Goal: Task Accomplishment & Management: Manage account settings

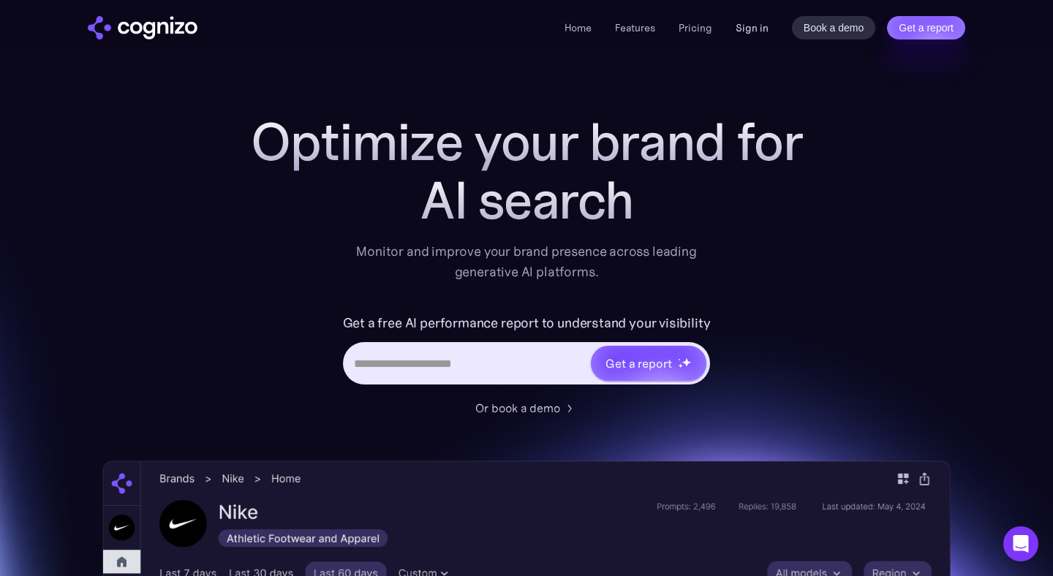
click at [746, 28] on link "Sign in" at bounding box center [752, 28] width 33 height 18
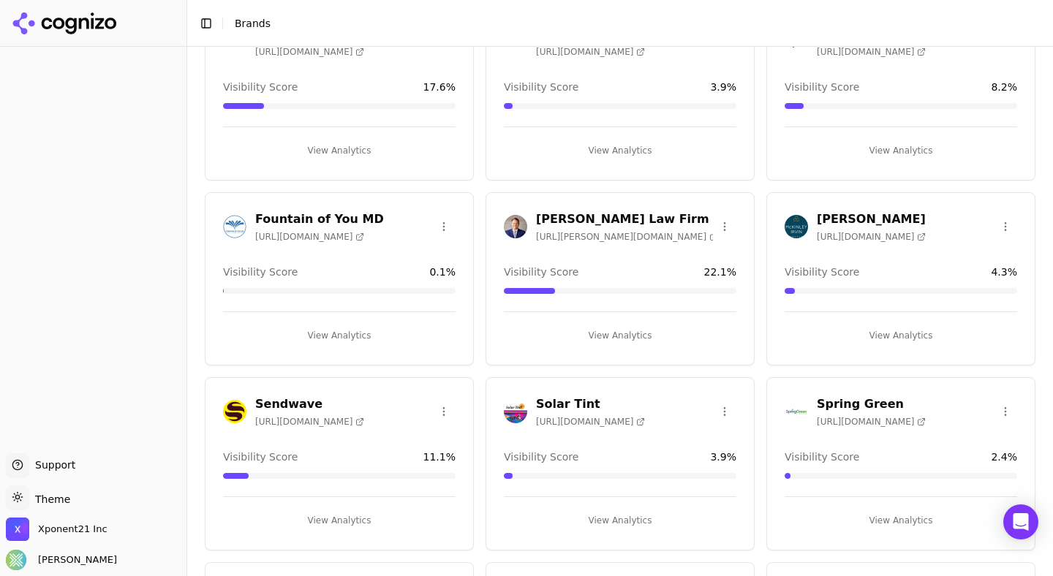
scroll to position [261, 0]
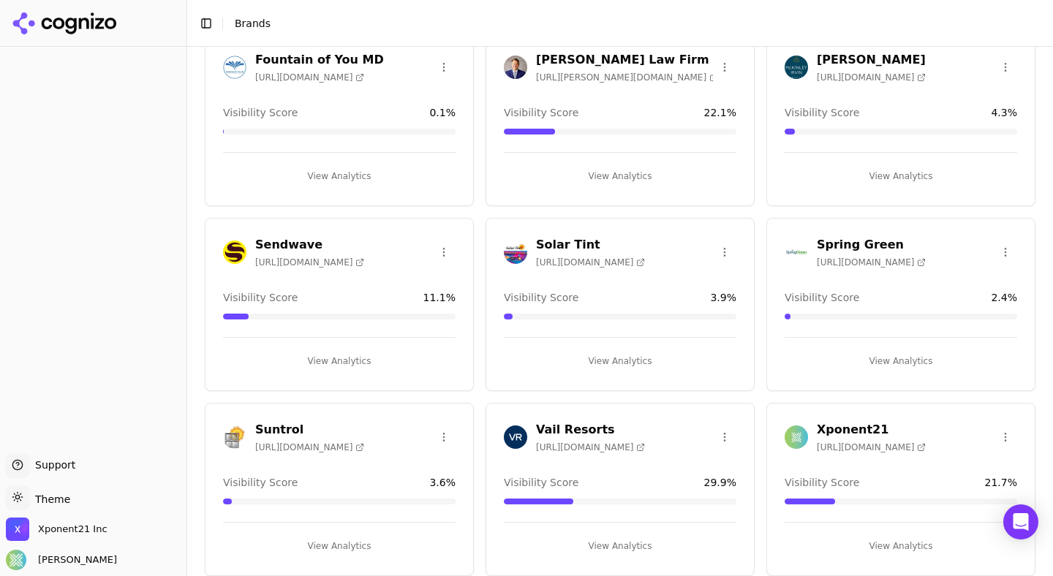
click at [865, 427] on h3 "Xponent21" at bounding box center [871, 430] width 109 height 18
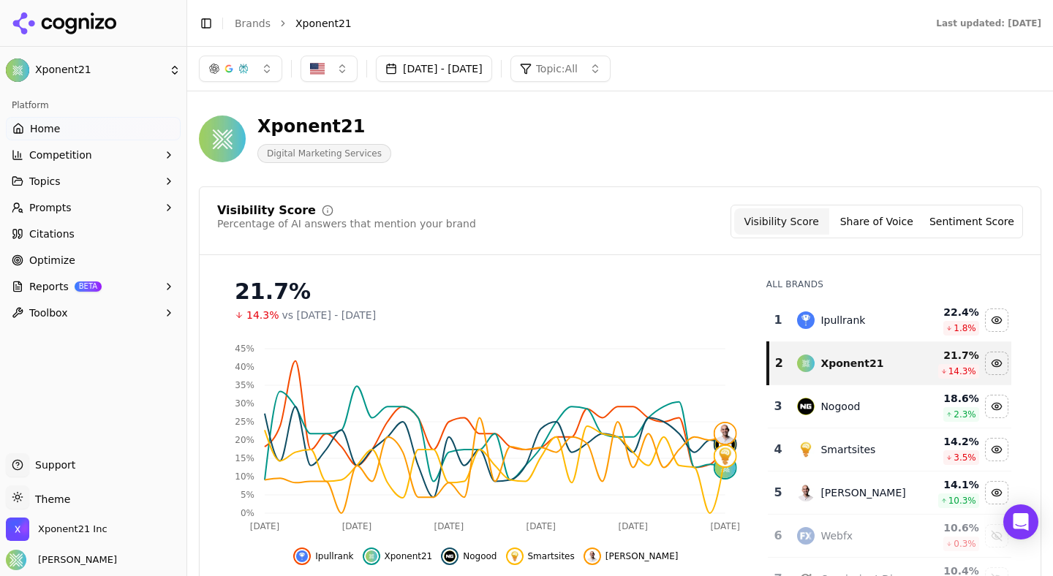
click at [480, 69] on button "Sep 06, 2025 - Oct 06, 2025" at bounding box center [434, 69] width 116 height 26
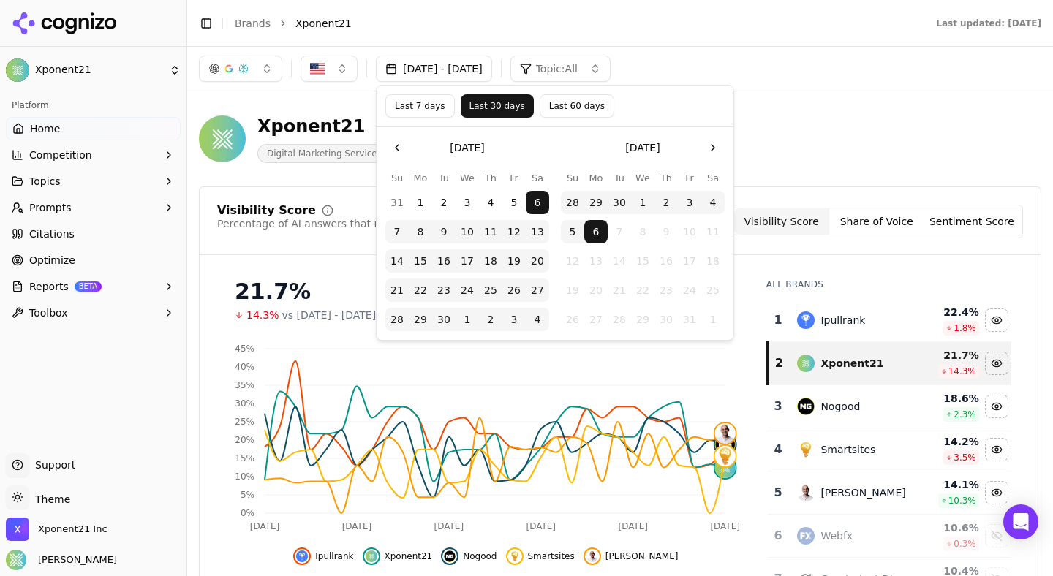
click at [394, 146] on button "Go to the Previous Month" at bounding box center [397, 147] width 23 height 23
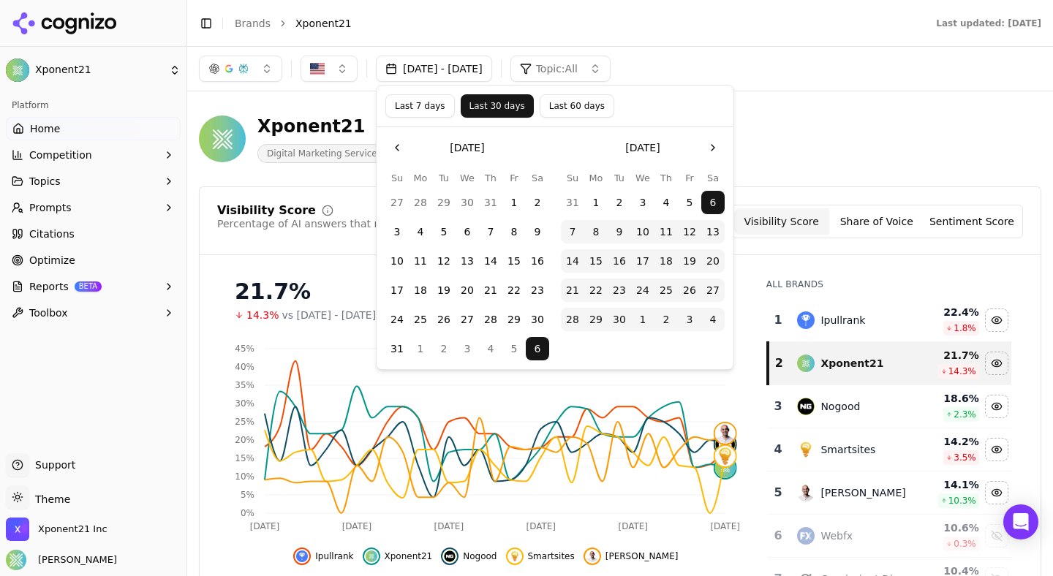
click at [394, 146] on button "Go to the Previous Month" at bounding box center [397, 147] width 23 height 23
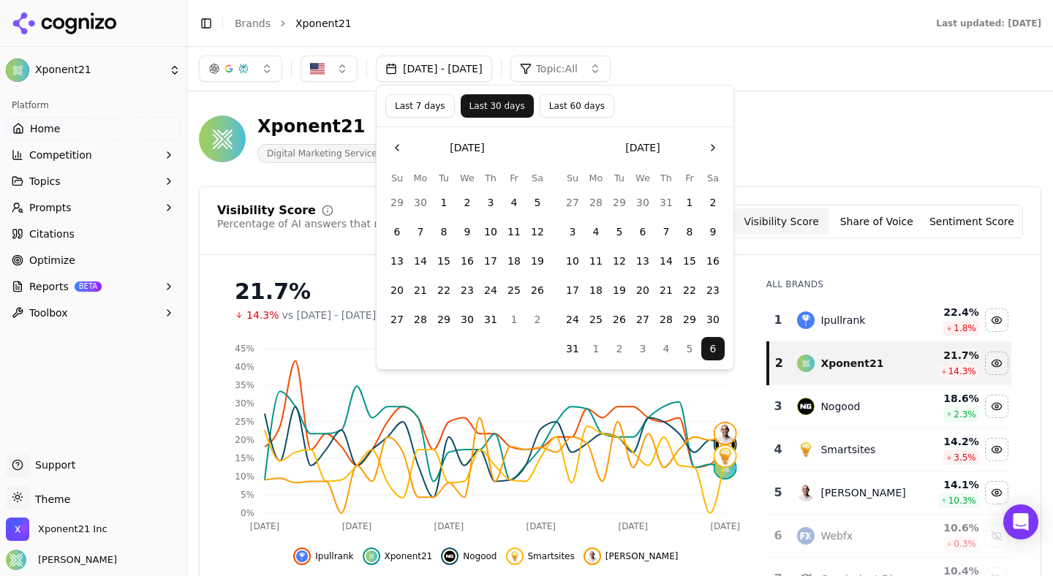
click at [394, 146] on button "Go to the Previous Month" at bounding box center [397, 147] width 23 height 23
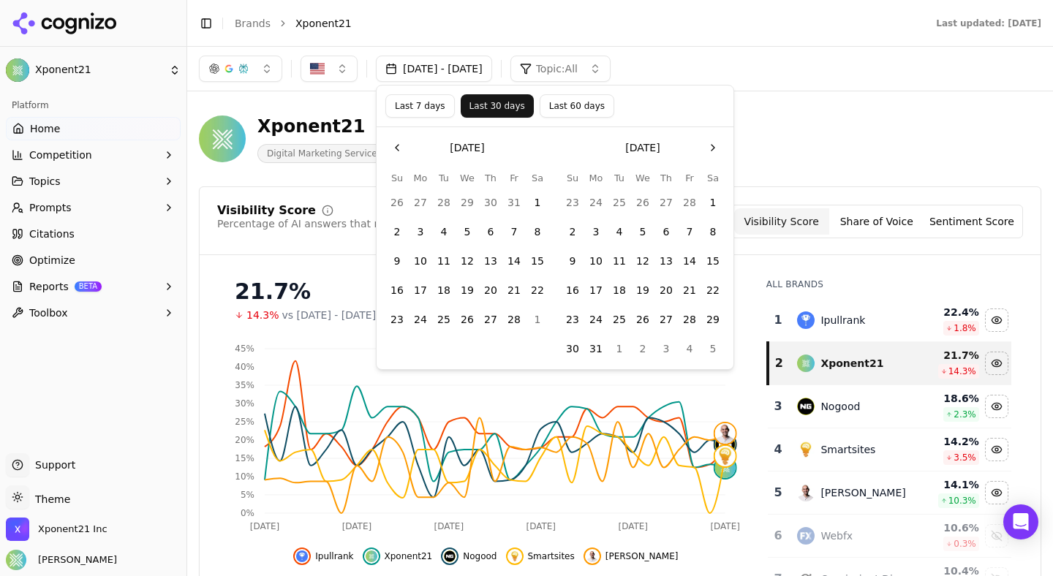
click at [394, 146] on button "Go to the Previous Month" at bounding box center [397, 147] width 23 height 23
click at [473, 197] on button "1" at bounding box center [467, 202] width 23 height 23
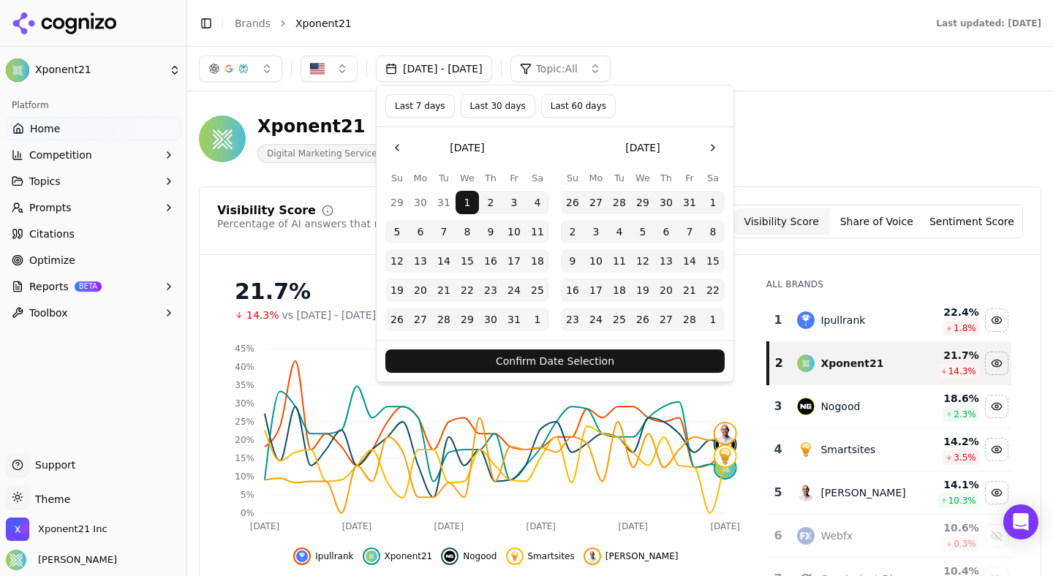
click at [718, 146] on button "Go to the Next Month" at bounding box center [713, 147] width 23 height 23
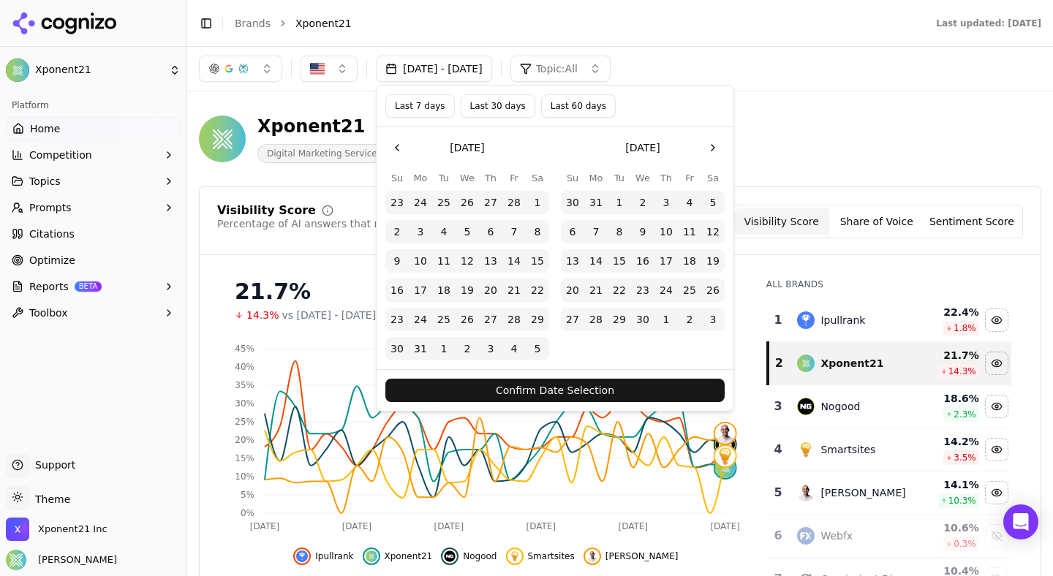
click at [718, 146] on button "Go to the Next Month" at bounding box center [713, 147] width 23 height 23
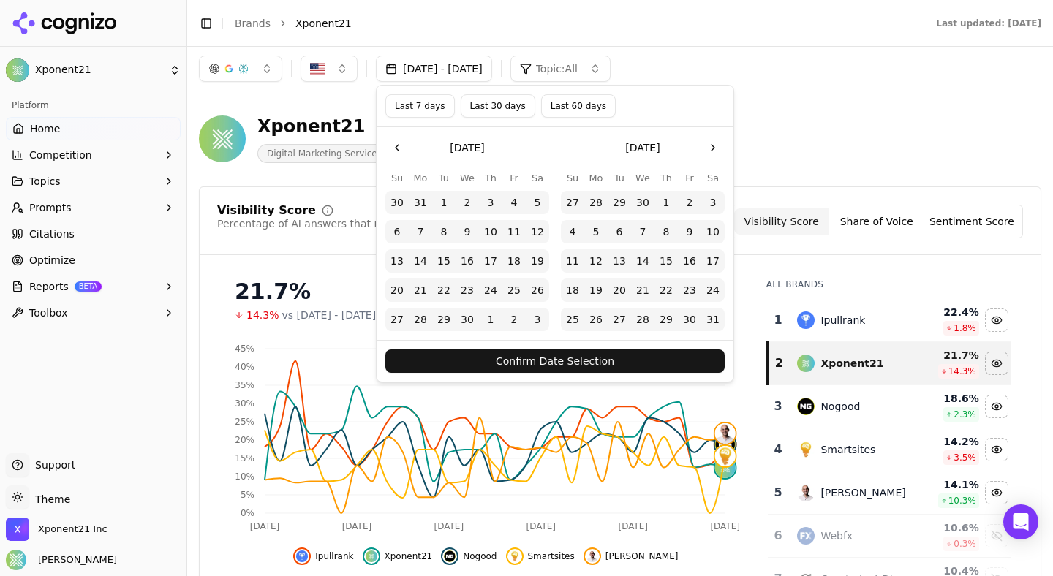
click at [718, 146] on button "Go to the Next Month" at bounding box center [713, 147] width 23 height 23
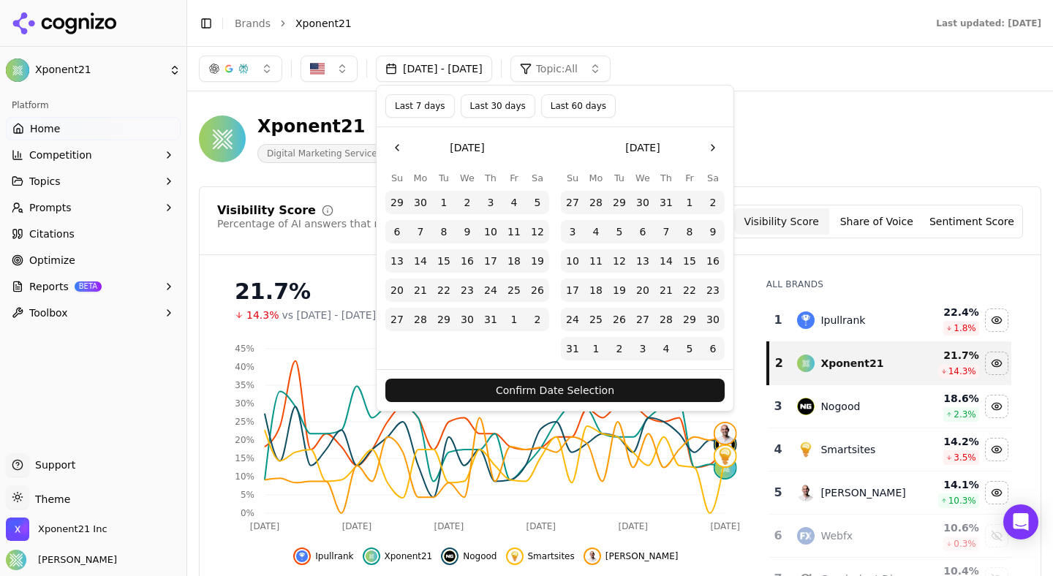
click at [718, 146] on button "Go to the Next Month" at bounding box center [713, 147] width 23 height 23
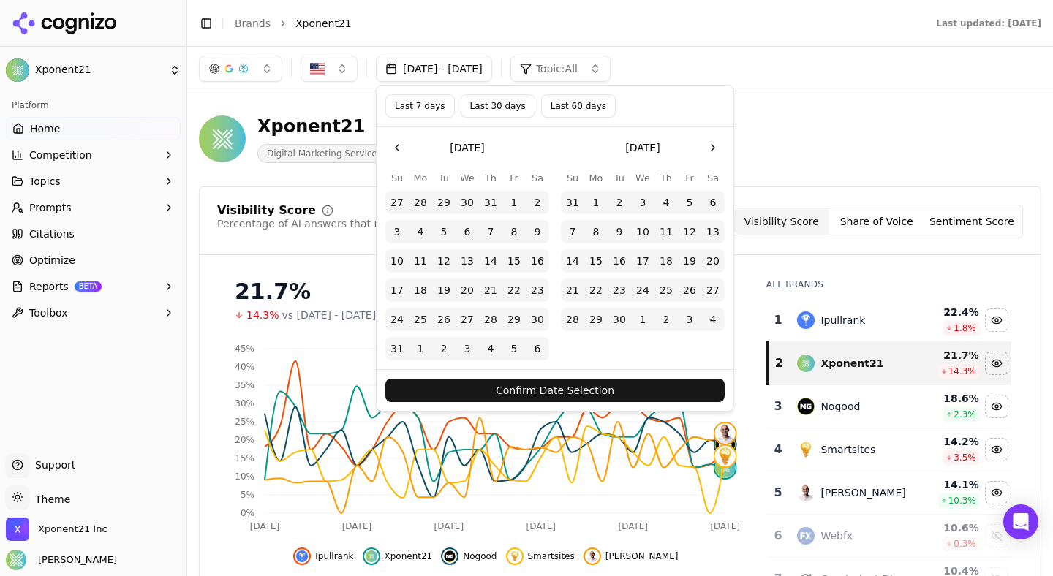
click at [718, 146] on button "Go to the Next Month" at bounding box center [713, 147] width 23 height 23
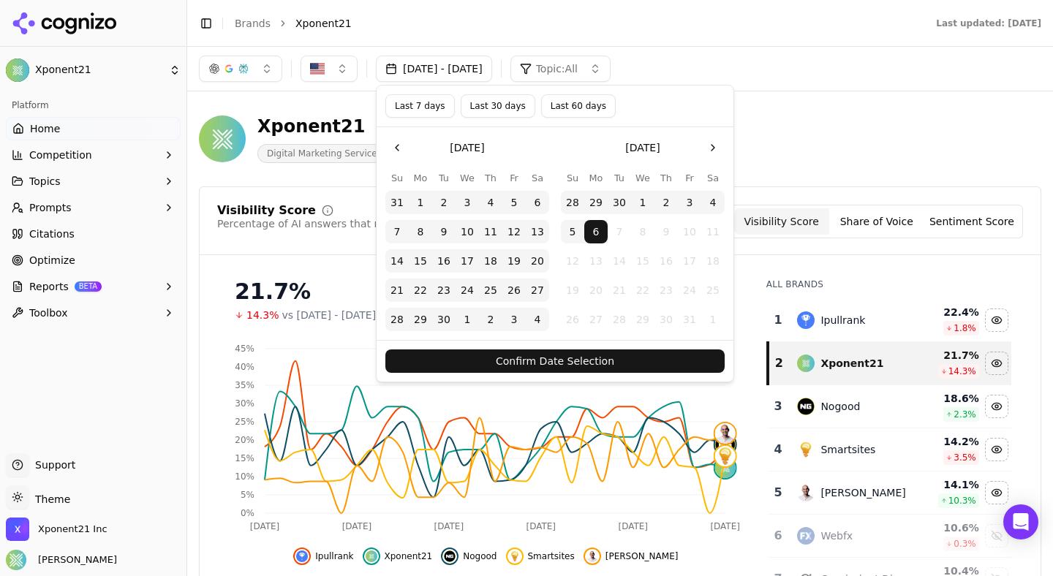
click at [644, 199] on button "1" at bounding box center [642, 202] width 23 height 23
click at [526, 363] on button "Confirm Date Selection" at bounding box center [555, 361] width 339 height 23
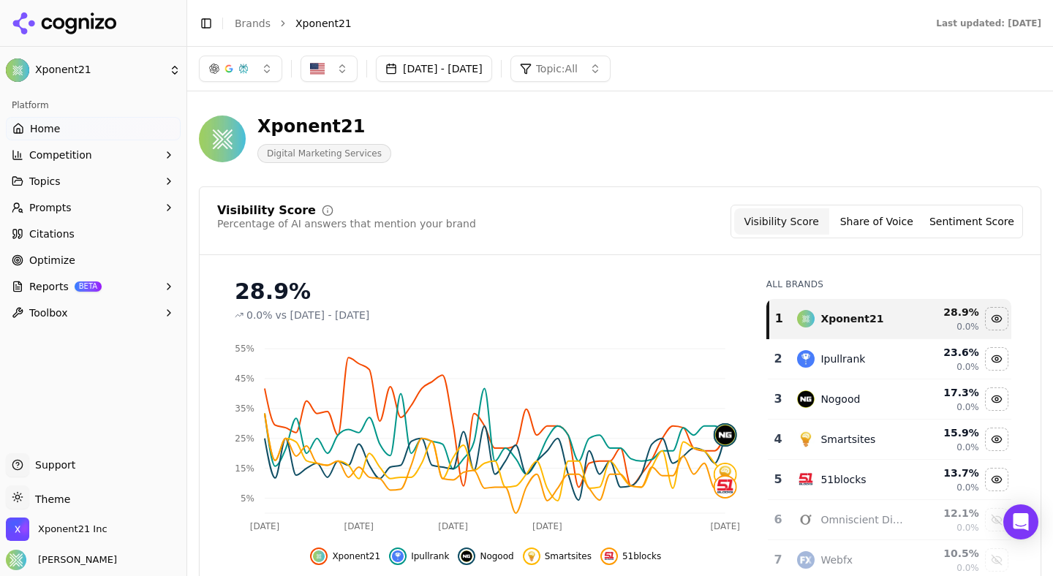
click at [492, 65] on button "Jan 01, 2025 - Oct 01, 2025" at bounding box center [434, 69] width 116 height 26
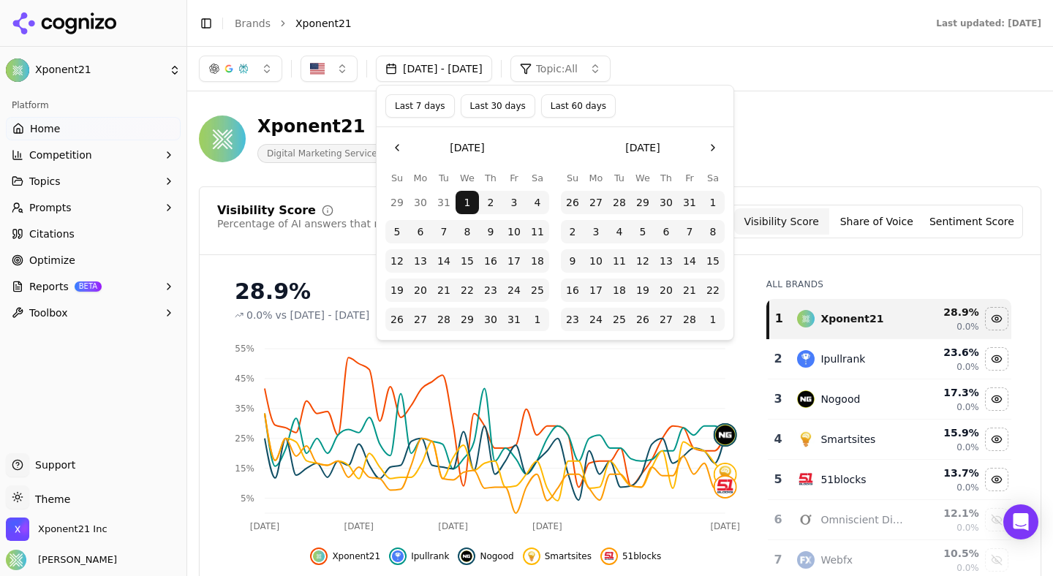
click at [560, 116] on button "Last 60 days" at bounding box center [578, 105] width 75 height 23
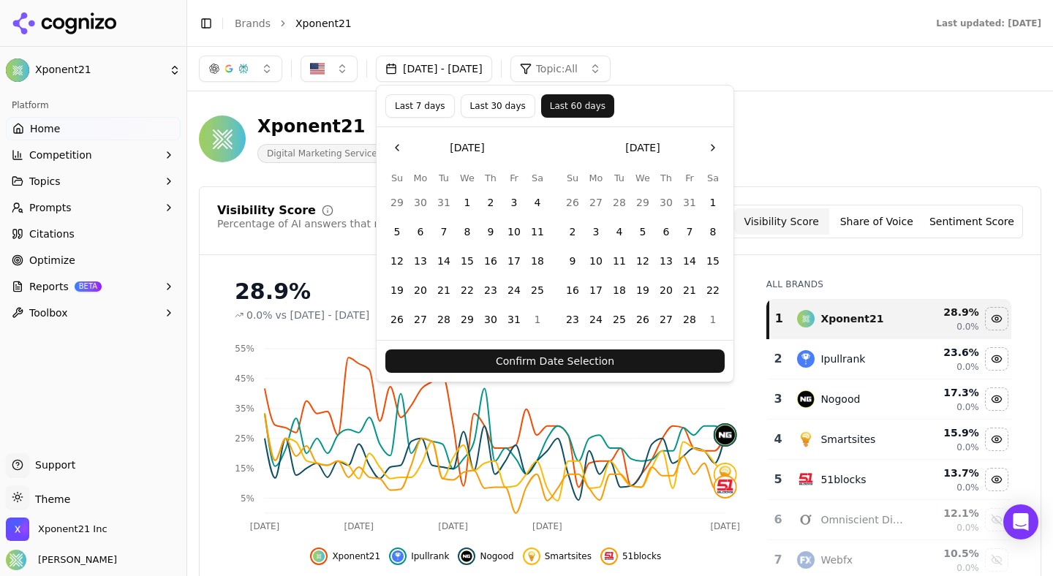
click at [537, 369] on button "Confirm Date Selection" at bounding box center [555, 361] width 339 height 23
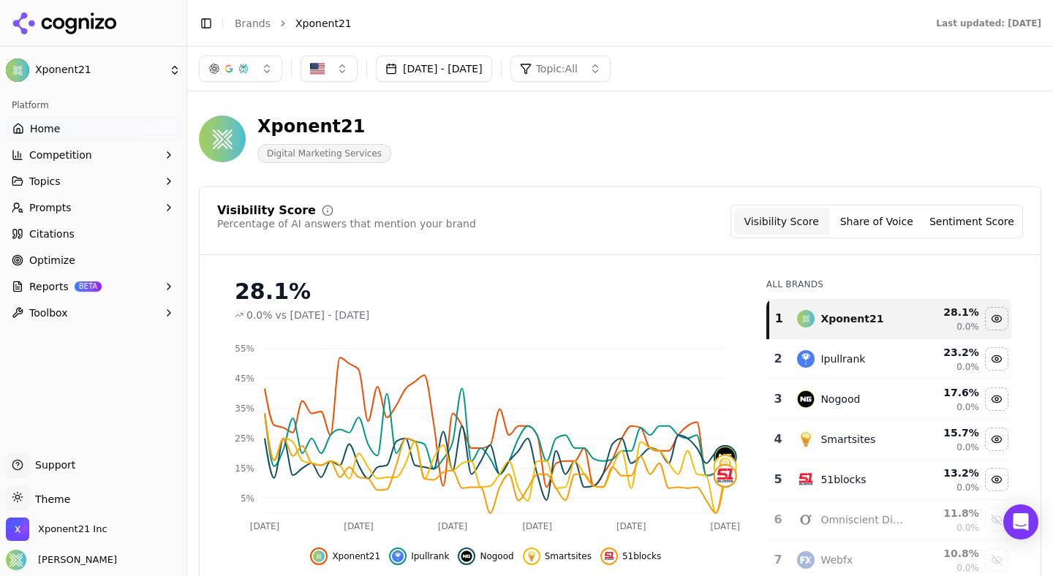
click at [473, 69] on button "Aug 07, 2025 - Oct 06, 2025" at bounding box center [434, 69] width 116 height 26
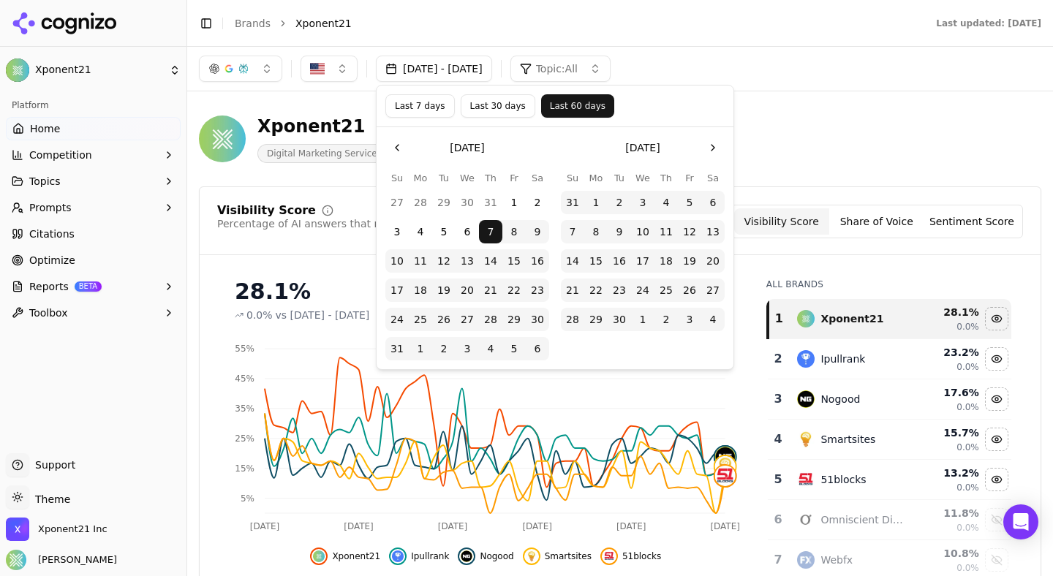
click at [396, 148] on button "Go to the Previous Month" at bounding box center [397, 147] width 23 height 23
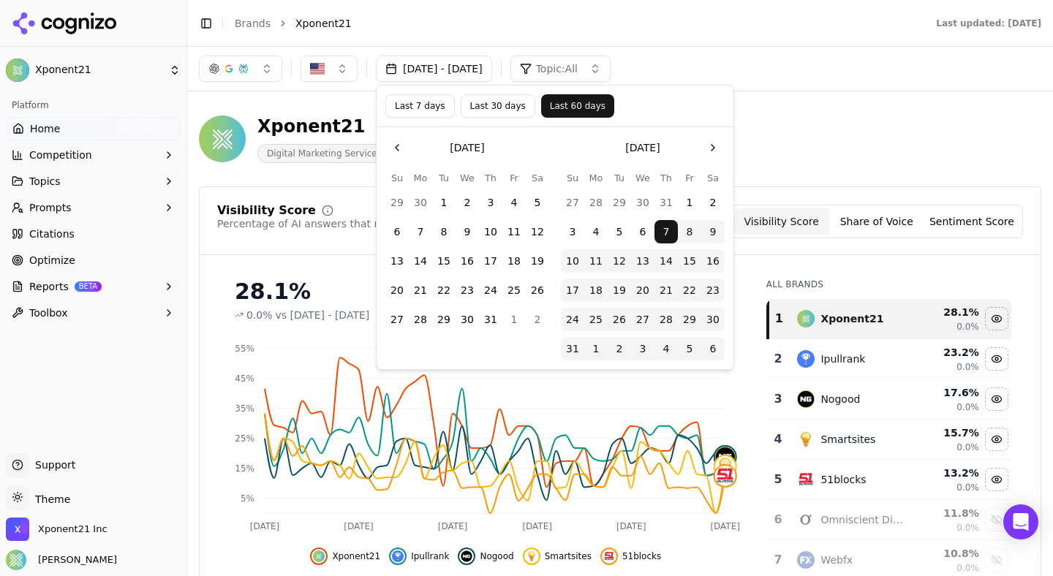
click at [396, 148] on button "Go to the Previous Month" at bounding box center [397, 147] width 23 height 23
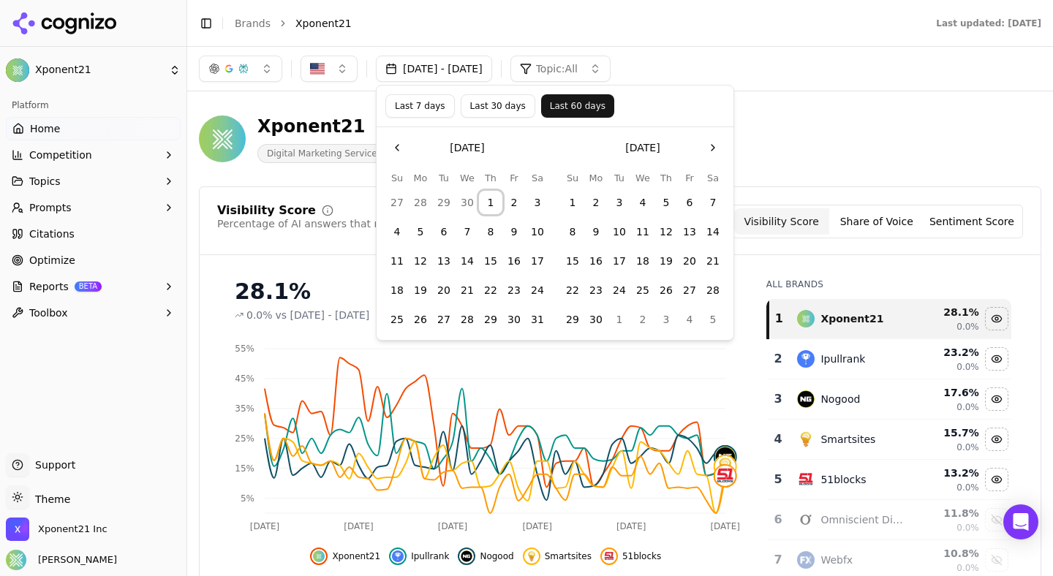
click at [490, 201] on button "1" at bounding box center [490, 202] width 23 height 23
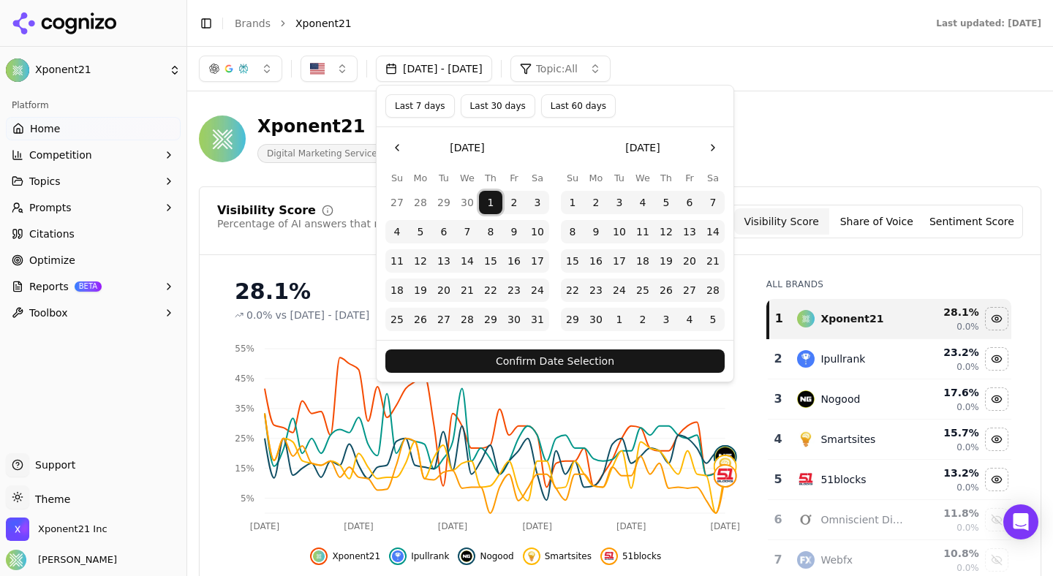
click at [601, 317] on button "30" at bounding box center [595, 319] width 23 height 23
click at [608, 364] on button "Confirm Date Selection" at bounding box center [555, 361] width 339 height 23
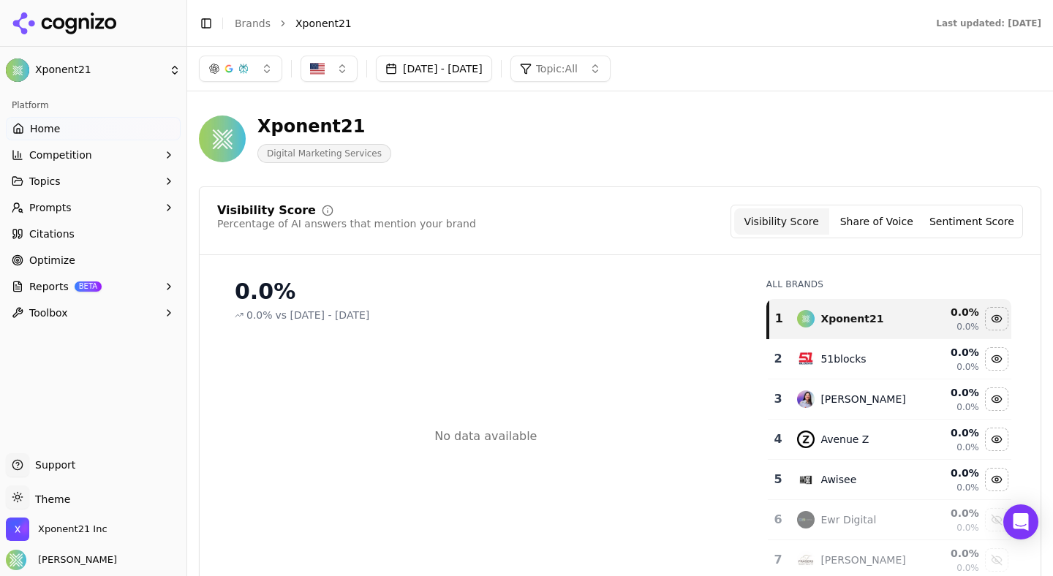
click at [492, 69] on button "May 01, 2025 - Jun 30, 2025" at bounding box center [434, 69] width 116 height 26
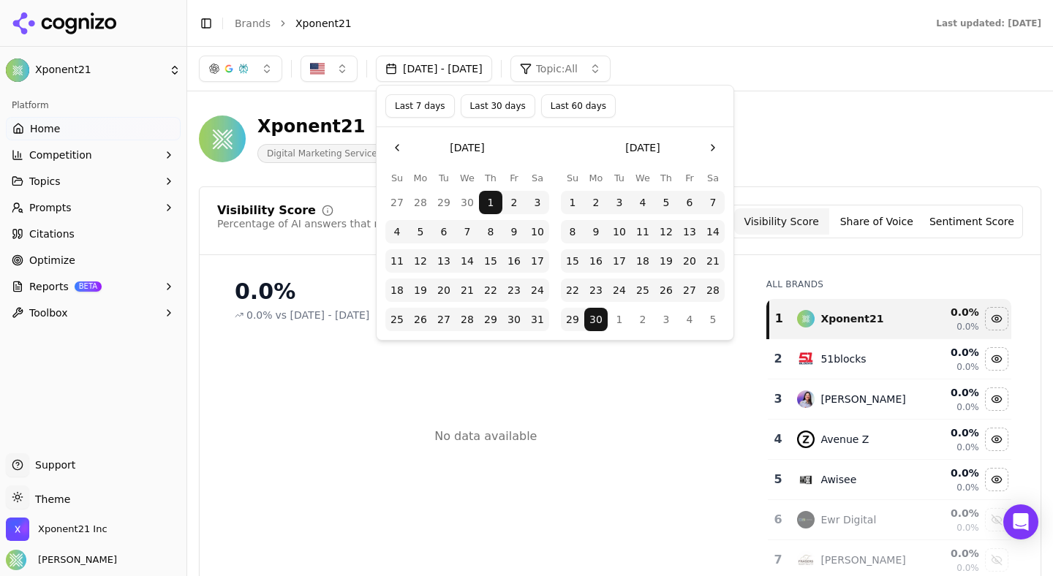
click at [622, 317] on button "1" at bounding box center [619, 319] width 23 height 23
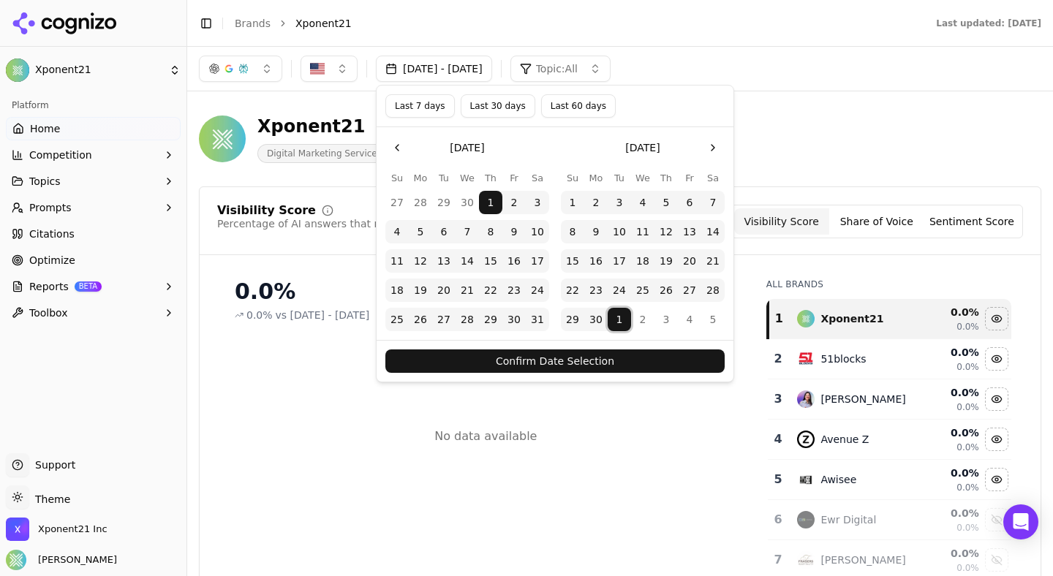
click at [713, 152] on button "Go to the Next Month" at bounding box center [713, 147] width 23 height 23
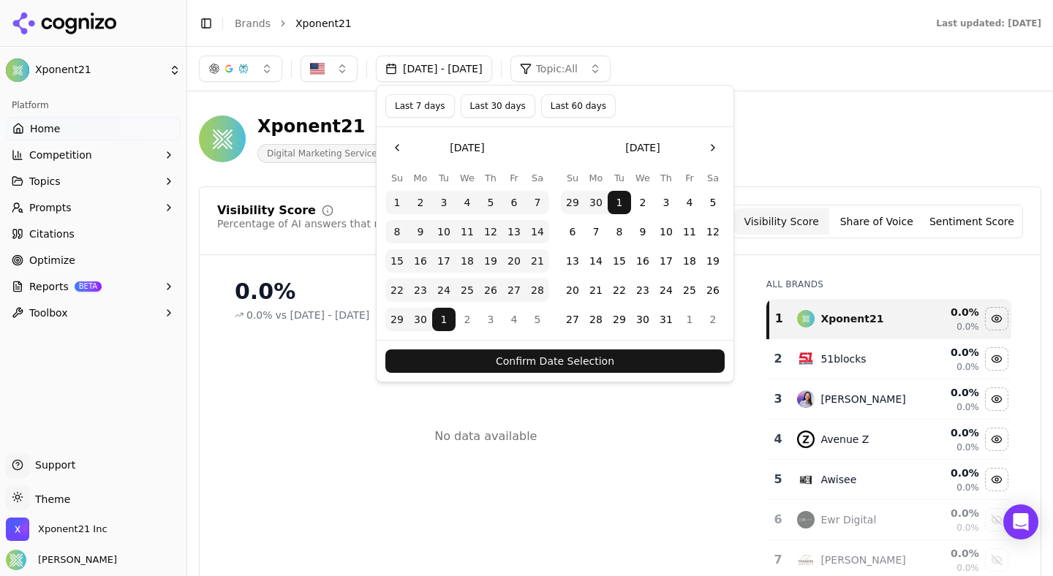
click at [669, 314] on button "31" at bounding box center [666, 319] width 23 height 23
click at [618, 203] on button "1" at bounding box center [619, 202] width 23 height 23
click at [672, 319] on button "31" at bounding box center [666, 319] width 23 height 23
click at [473, 214] on tbody "1 2 3 4 5 6 7 8 9 10 11 12 13 14 15 16 17 18 19 20 21 22 23 24 25 26 27 28 29 3…" at bounding box center [468, 258] width 164 height 146
click at [468, 200] on button "4" at bounding box center [467, 202] width 23 height 23
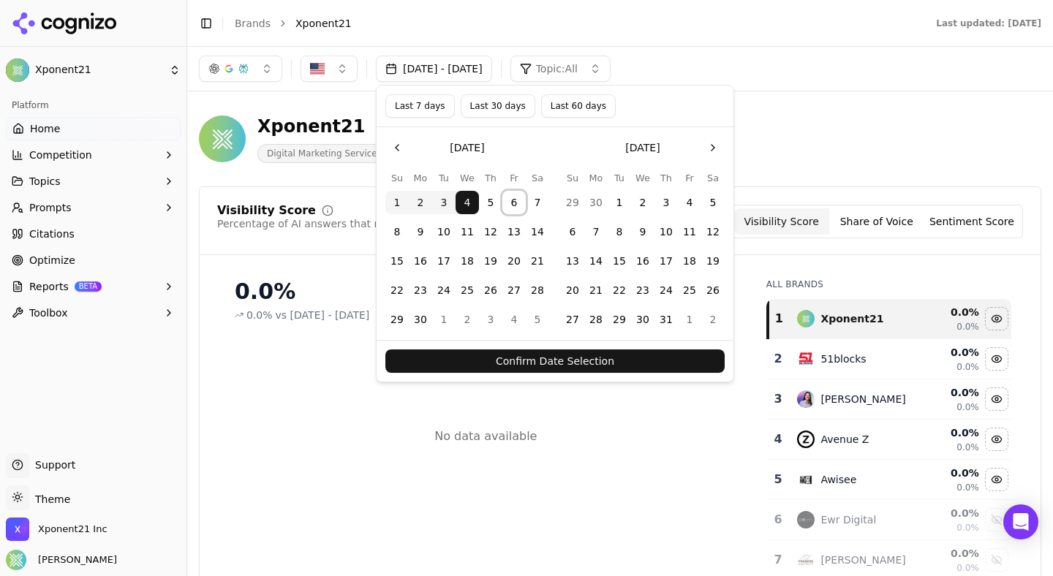
click at [518, 203] on button "6" at bounding box center [514, 202] width 23 height 23
click at [535, 205] on button "7" at bounding box center [537, 202] width 23 height 23
click at [465, 75] on button "May 01, 2025 - Jun 30, 2025" at bounding box center [434, 69] width 116 height 26
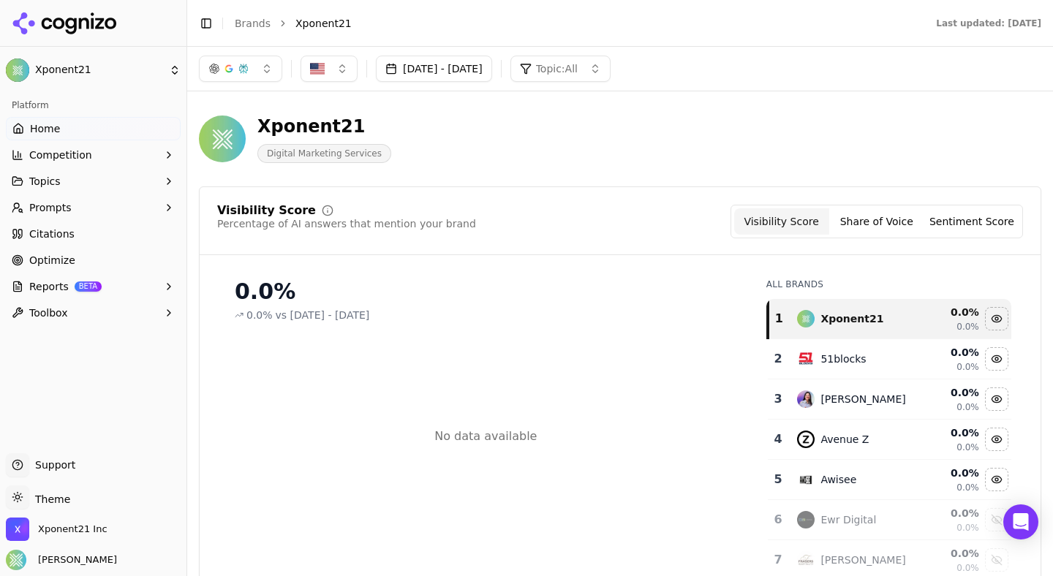
click at [470, 69] on button "May 01, 2025 - Jun 30, 2025" at bounding box center [434, 69] width 116 height 26
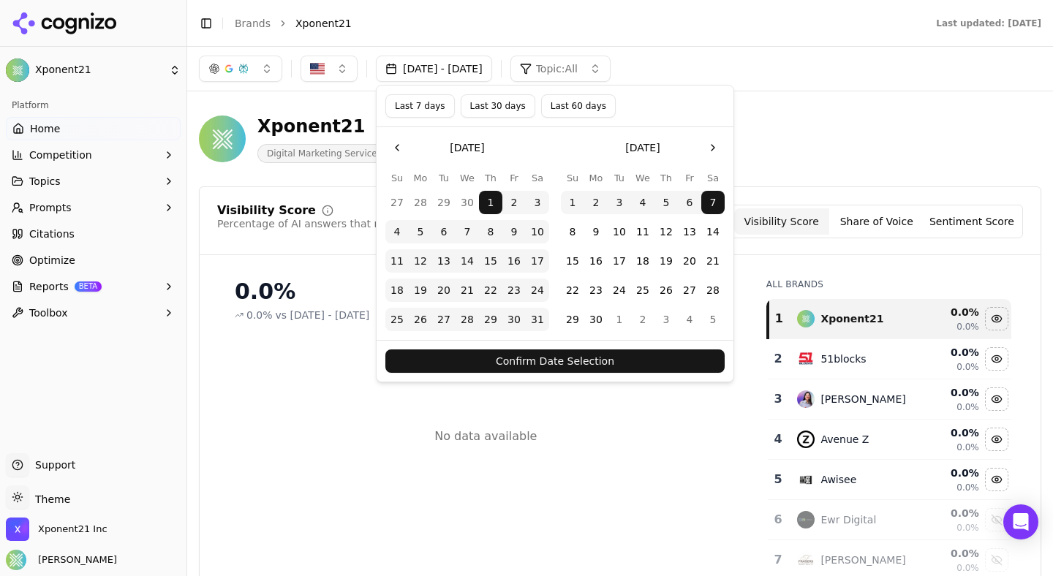
click at [620, 318] on button "1" at bounding box center [619, 319] width 23 height 23
click at [623, 319] on button "1" at bounding box center [619, 319] width 23 height 23
click at [714, 140] on button "Go to the Next Month" at bounding box center [713, 147] width 23 height 23
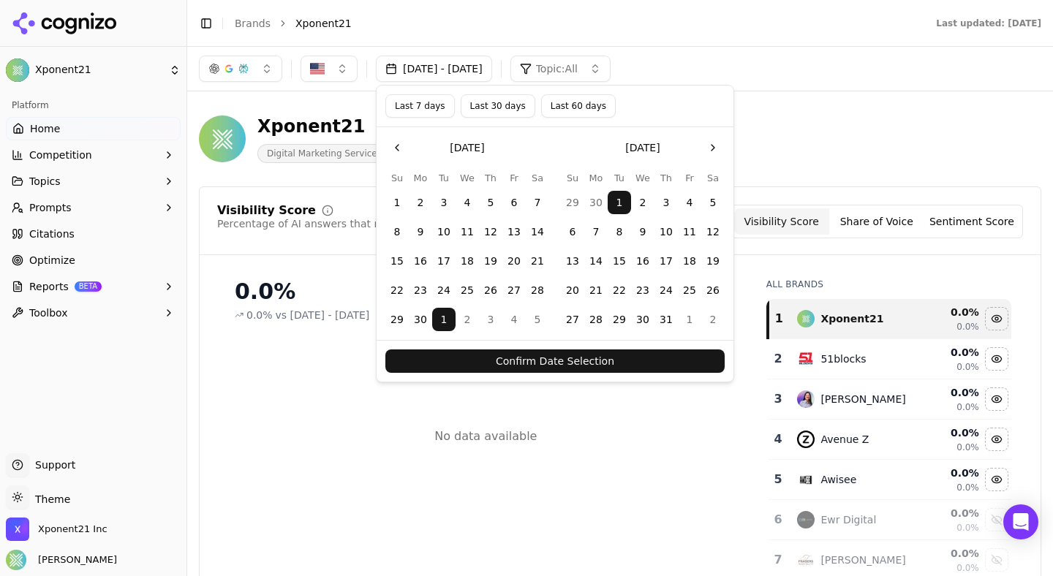
click at [663, 320] on button "31" at bounding box center [666, 319] width 23 height 23
click at [658, 356] on button "Confirm Date Selection" at bounding box center [555, 361] width 339 height 23
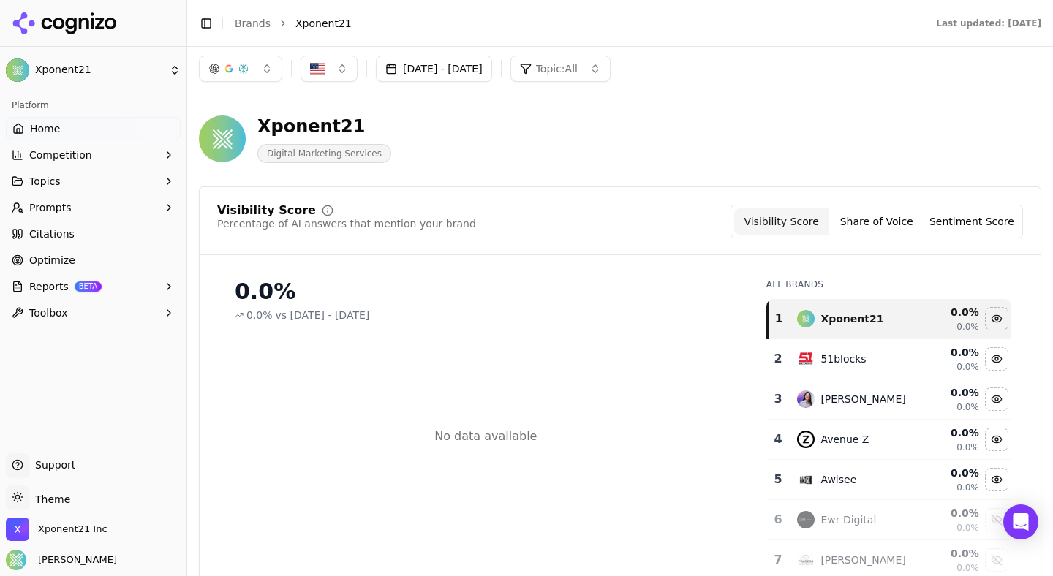
click at [492, 69] on button "Jul 01, 2025 - Jul 31, 2025" at bounding box center [434, 69] width 116 height 26
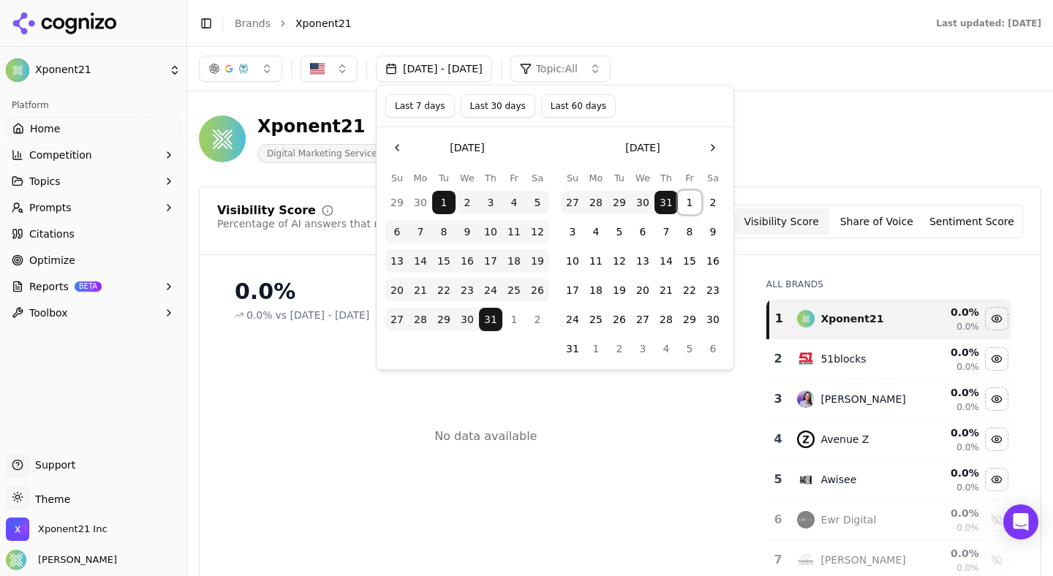
click at [686, 207] on button "1" at bounding box center [689, 202] width 23 height 23
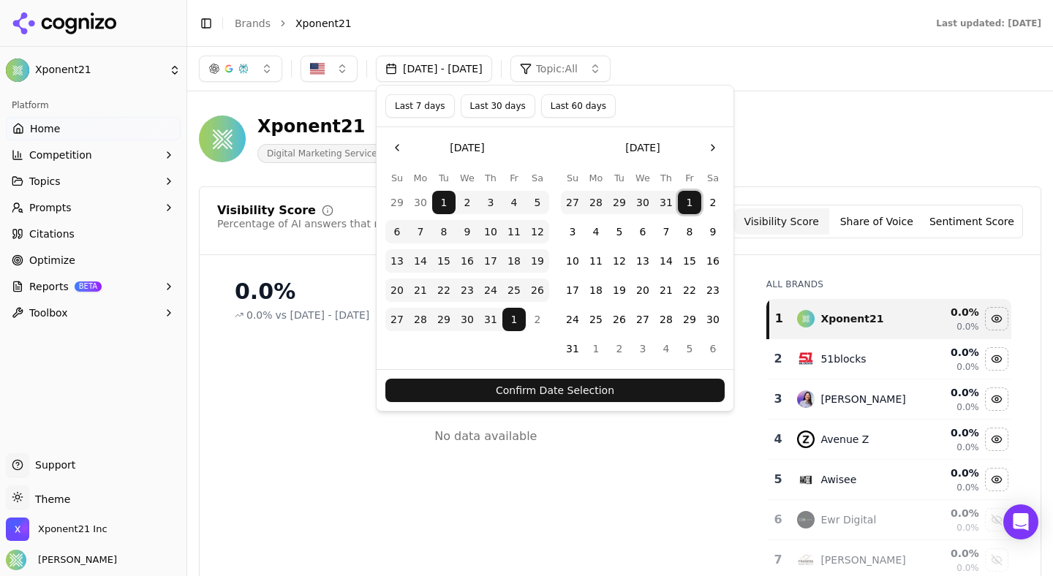
click at [686, 207] on button "1" at bounding box center [689, 202] width 23 height 23
click at [573, 343] on button "31" at bounding box center [572, 348] width 23 height 23
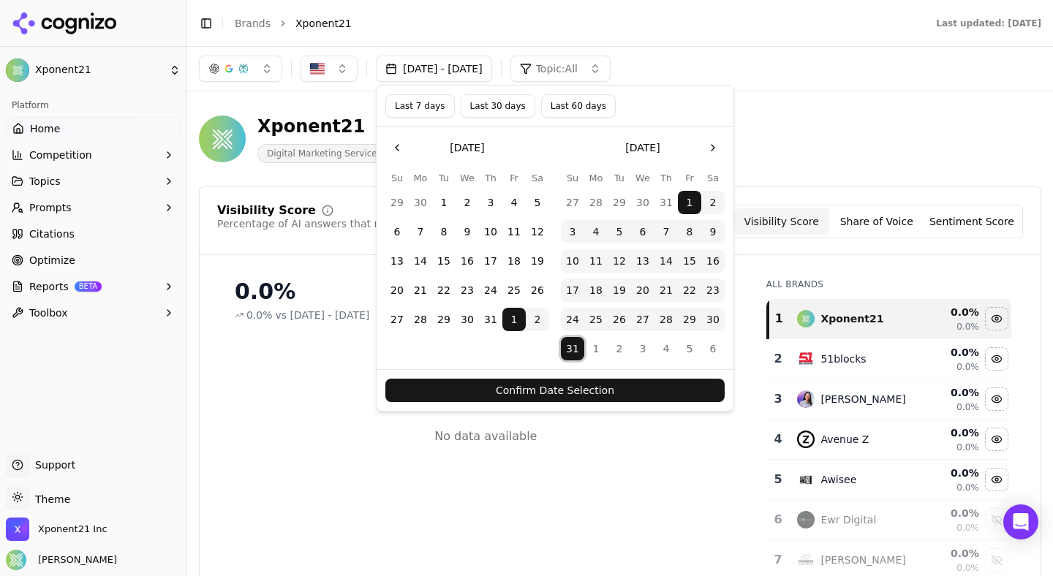
click at [571, 399] on button "Confirm Date Selection" at bounding box center [555, 390] width 339 height 23
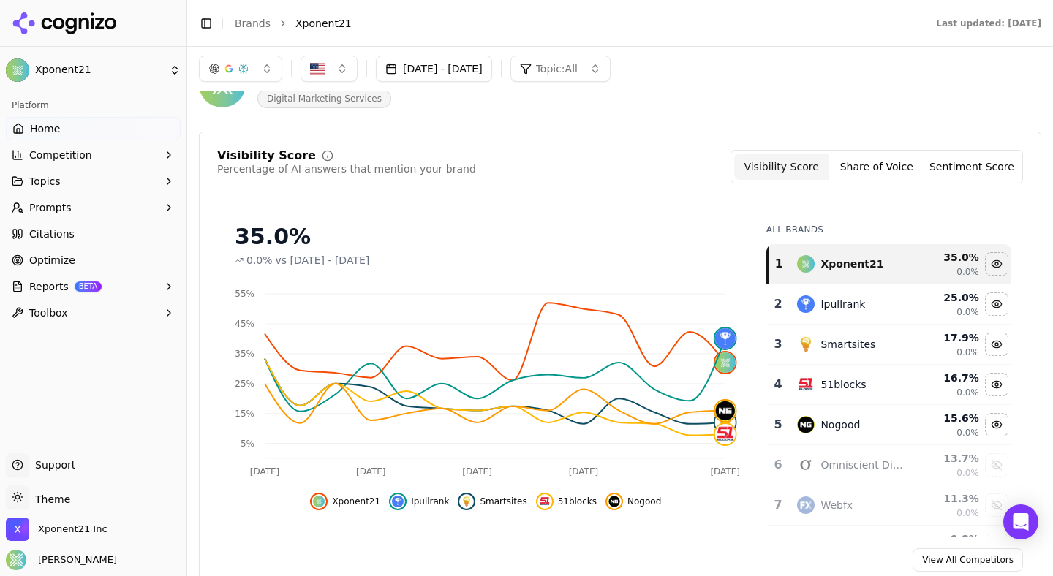
scroll to position [40, 0]
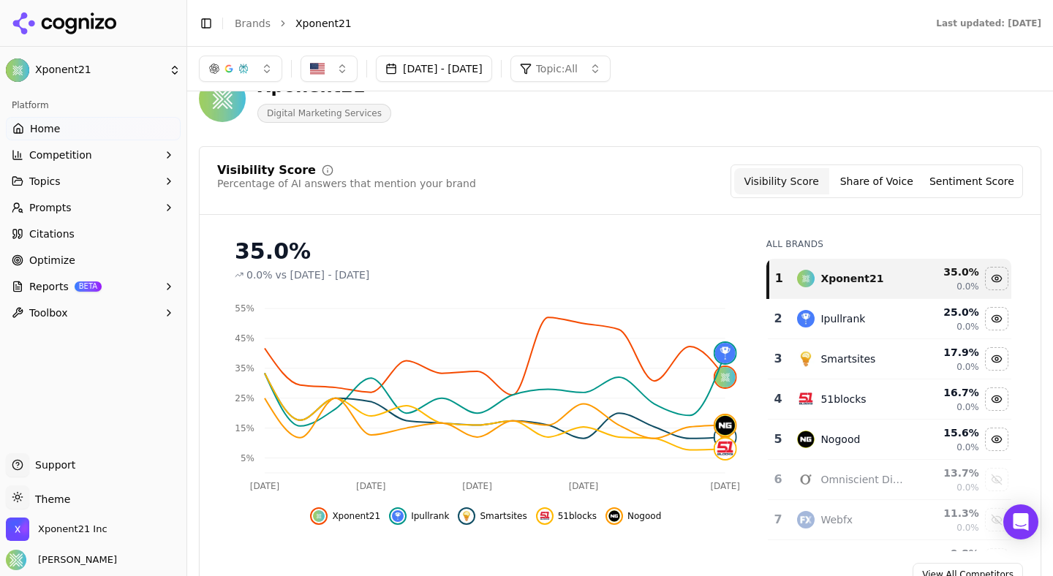
click at [492, 69] on button "Aug 01, 2025 - Aug 31, 2025" at bounding box center [434, 69] width 116 height 26
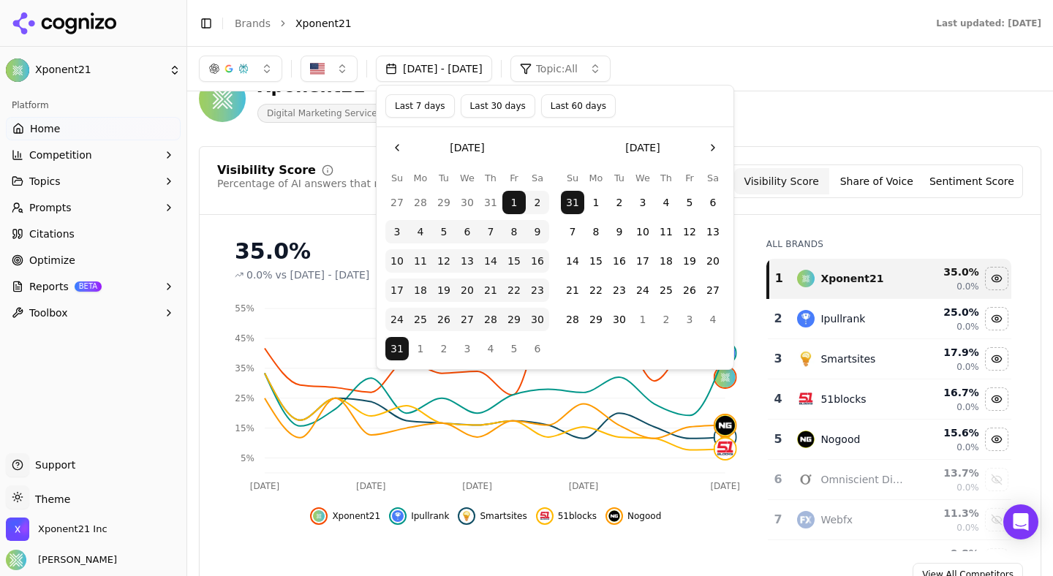
click at [539, 309] on button "30" at bounding box center [537, 319] width 23 height 23
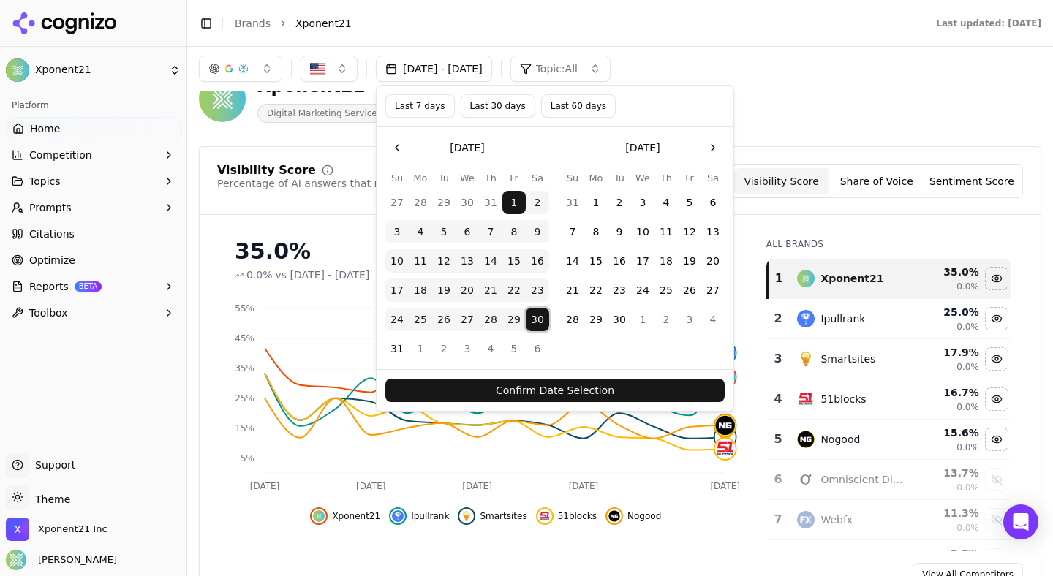
click at [528, 390] on button "Confirm Date Selection" at bounding box center [555, 390] width 339 height 23
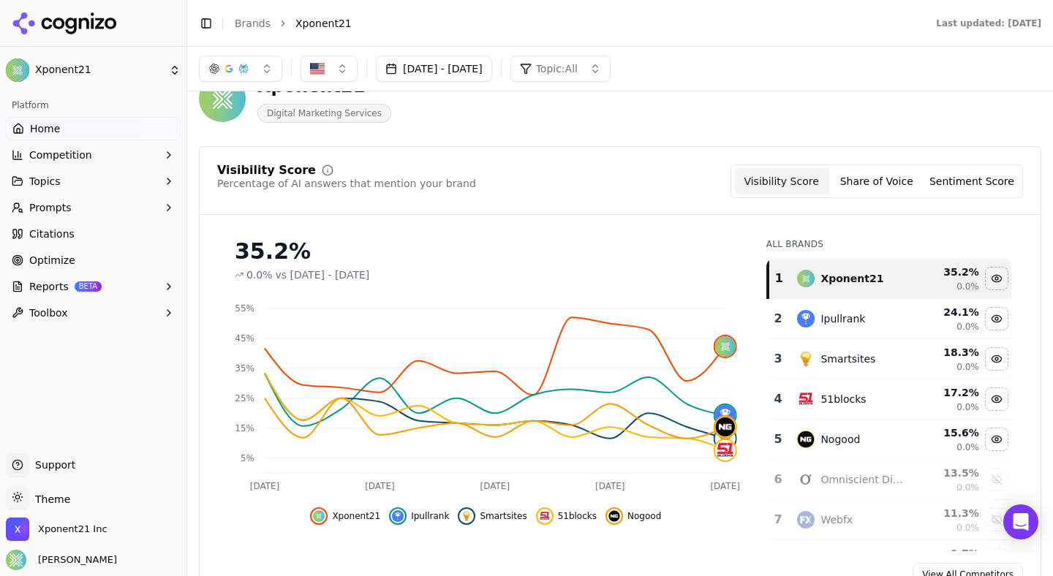
scroll to position [50, 0]
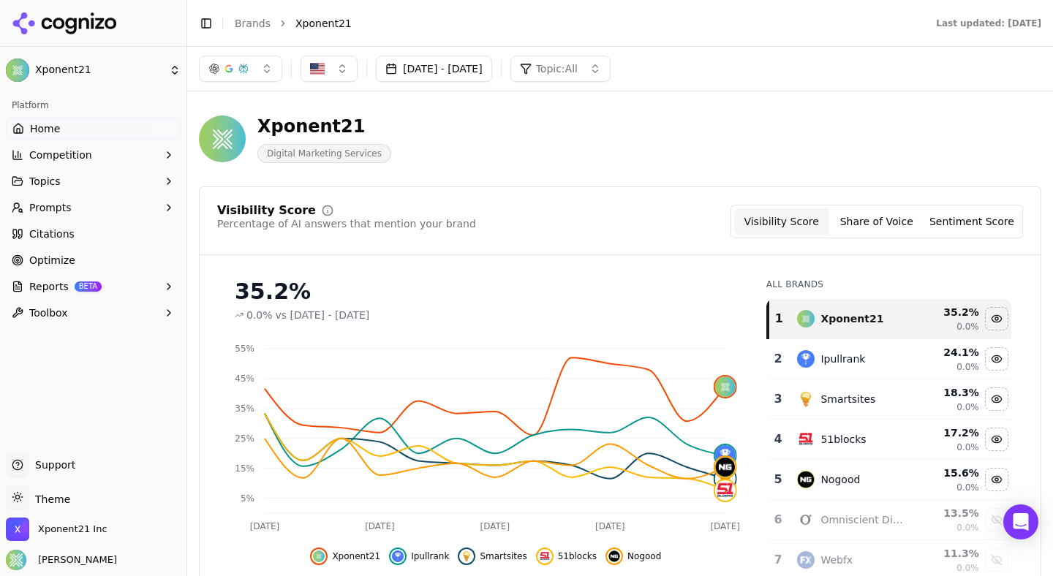
click at [204, 26] on button "Toggle Sidebar" at bounding box center [206, 23] width 20 height 20
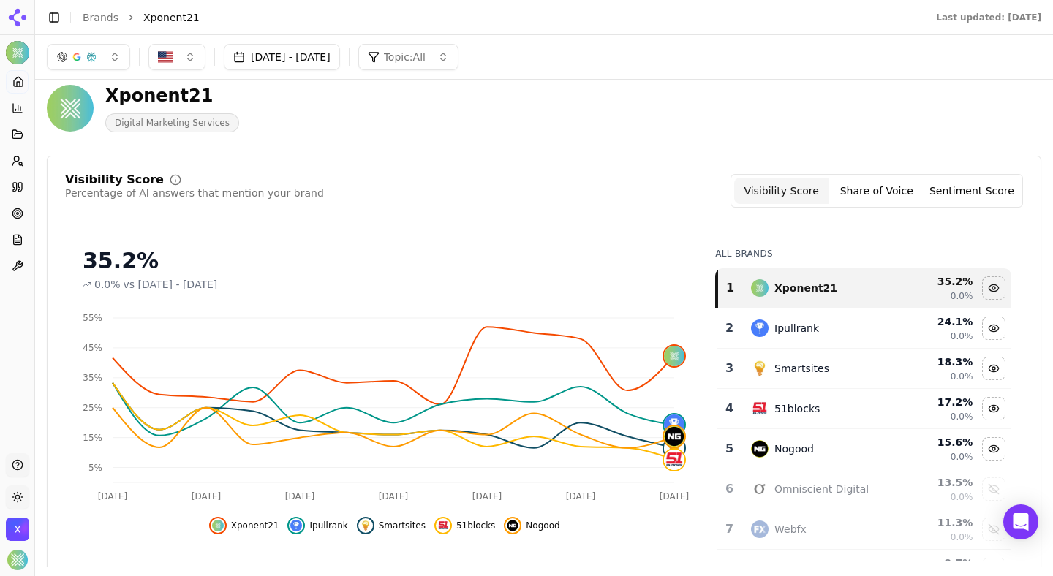
scroll to position [20, 0]
